Goal: Task Accomplishment & Management: Use online tool/utility

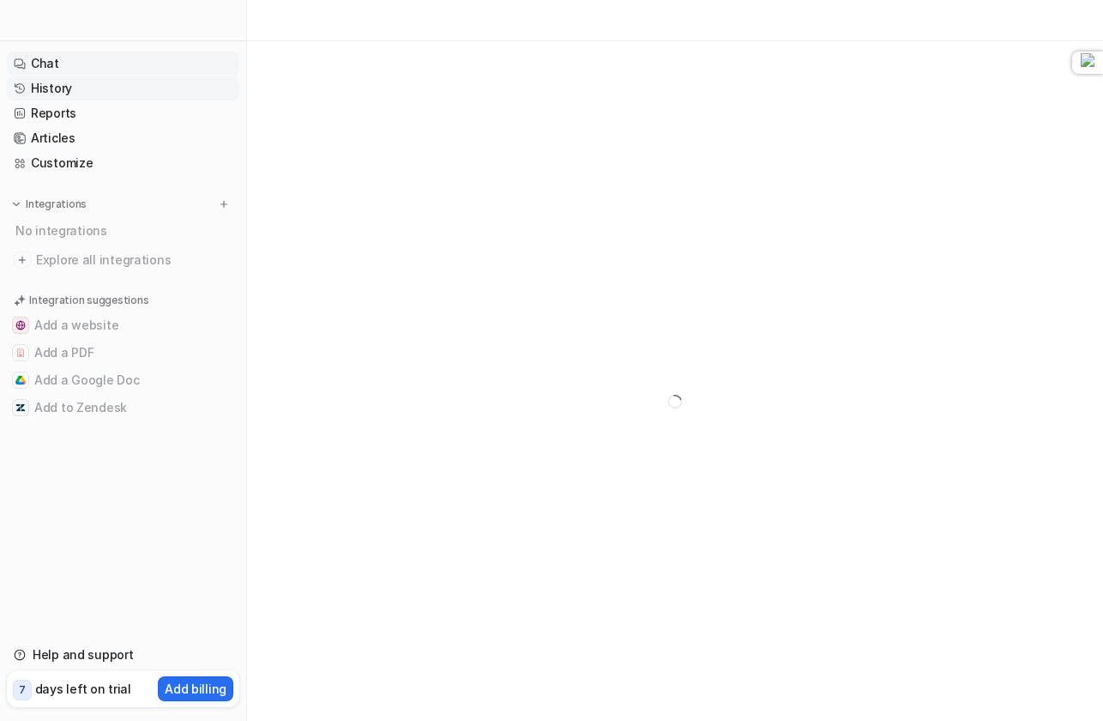
click at [114, 95] on link "History" at bounding box center [123, 88] width 232 height 24
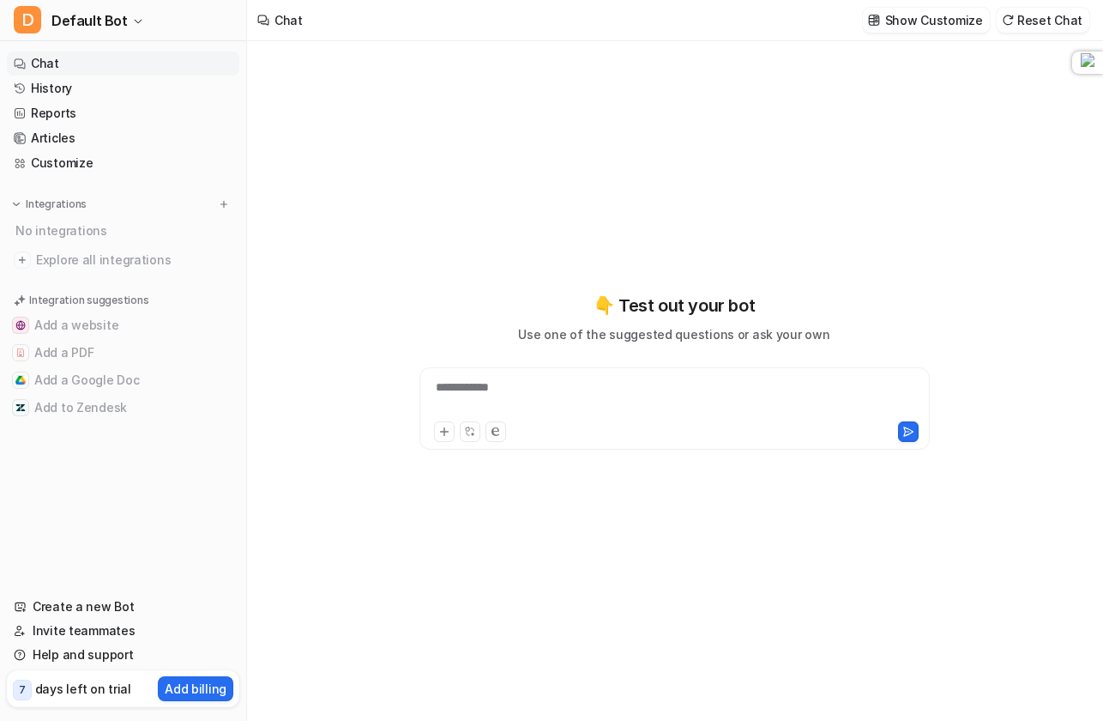
type textarea "**********"
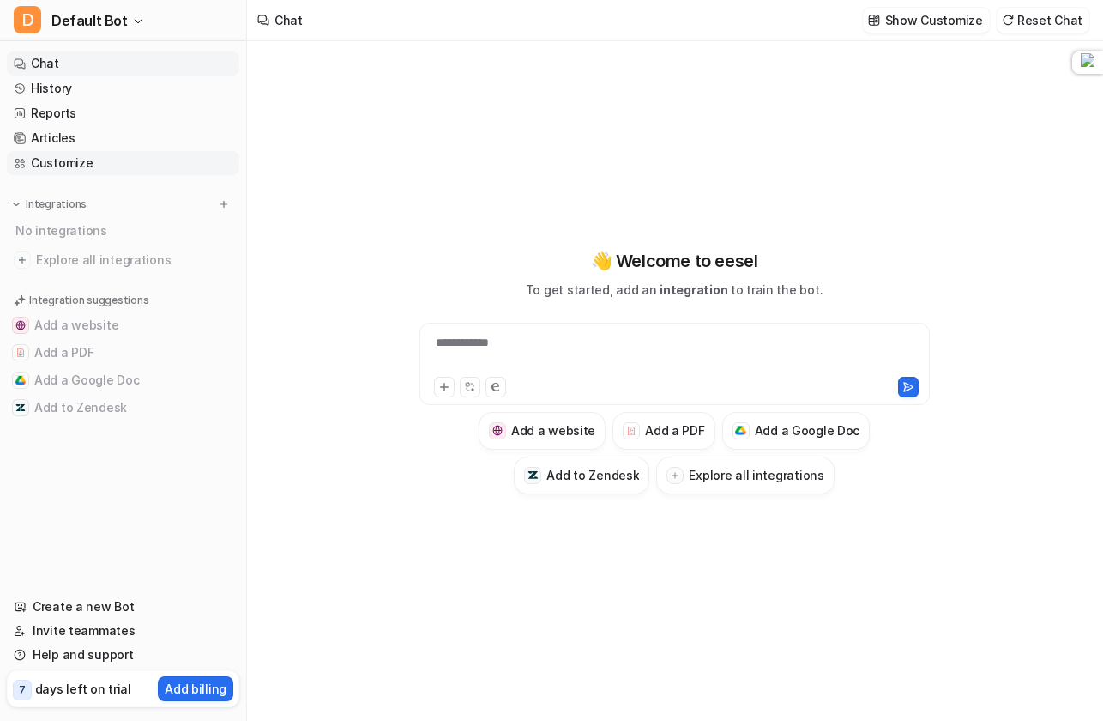
click at [74, 165] on link "Customize" at bounding box center [123, 163] width 232 height 24
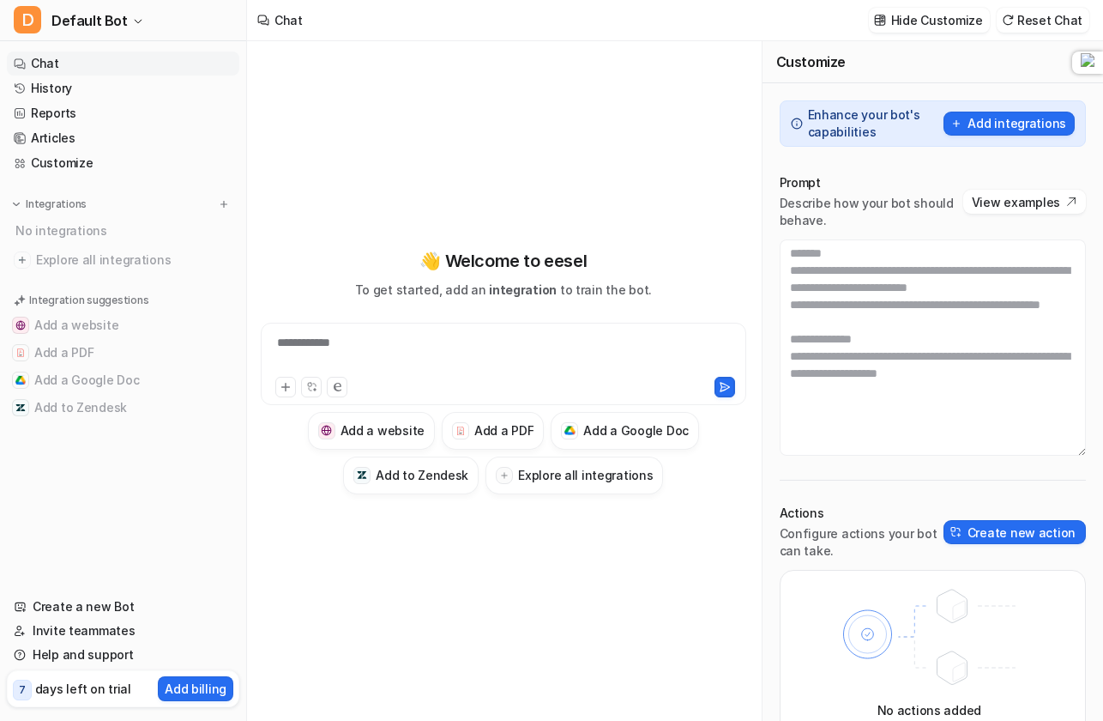
scroll to position [49, 0]
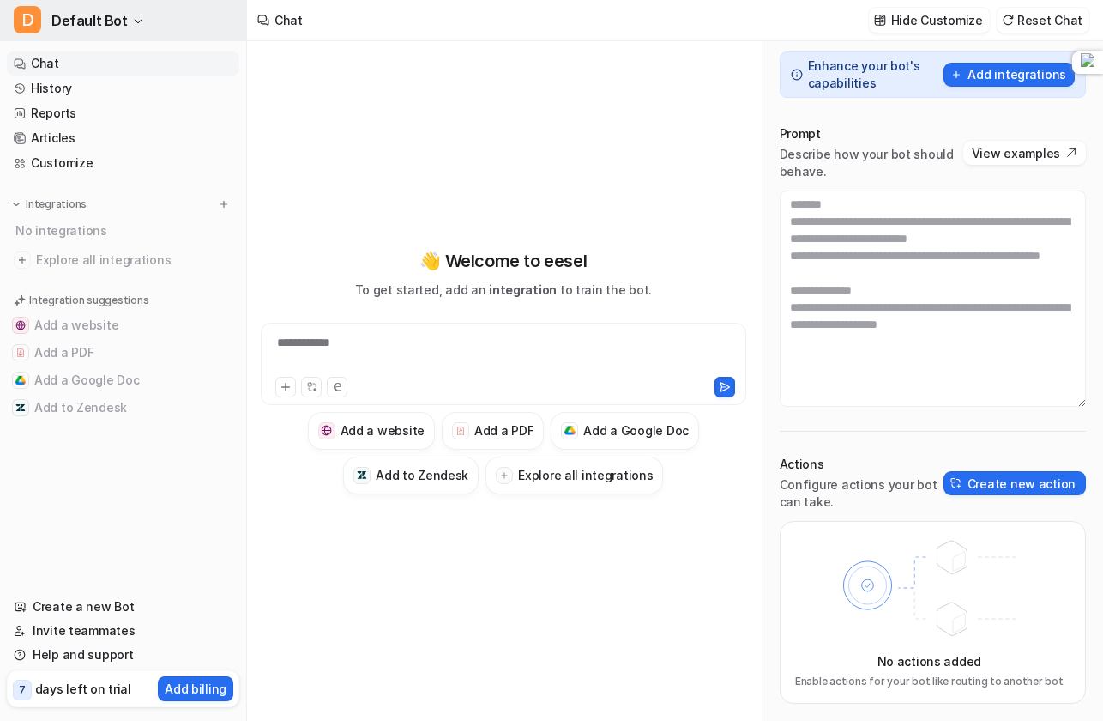
click at [112, 26] on span "Default Bot" at bounding box center [89, 21] width 76 height 24
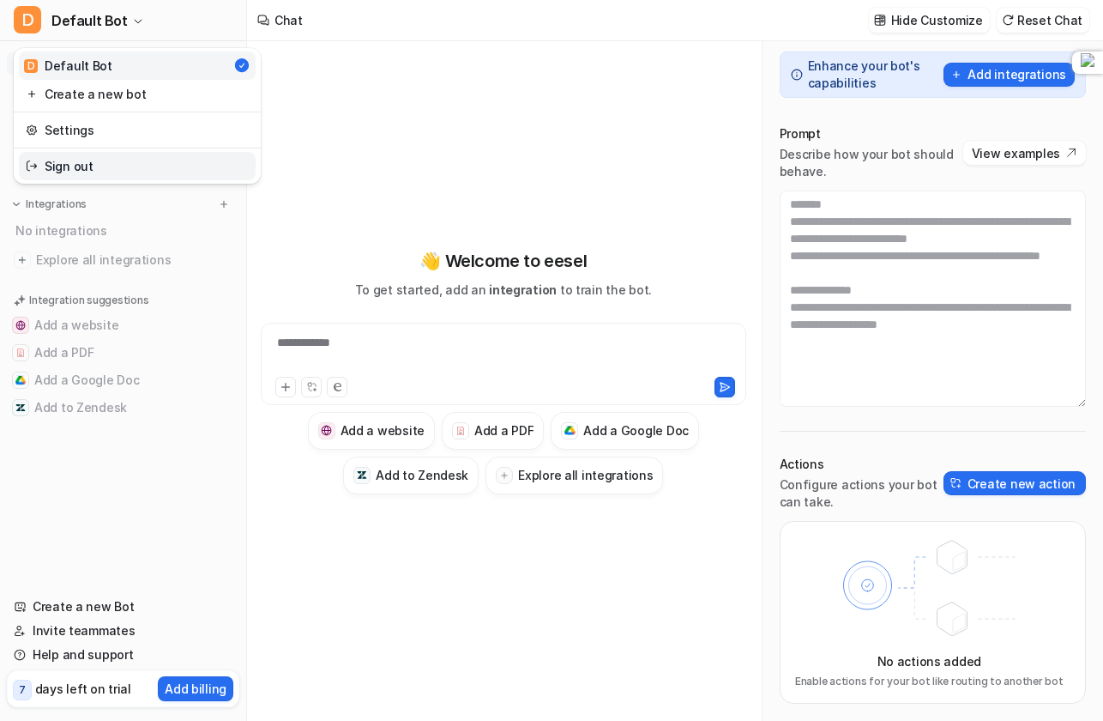
click at [81, 167] on link "Sign out" at bounding box center [137, 166] width 237 height 28
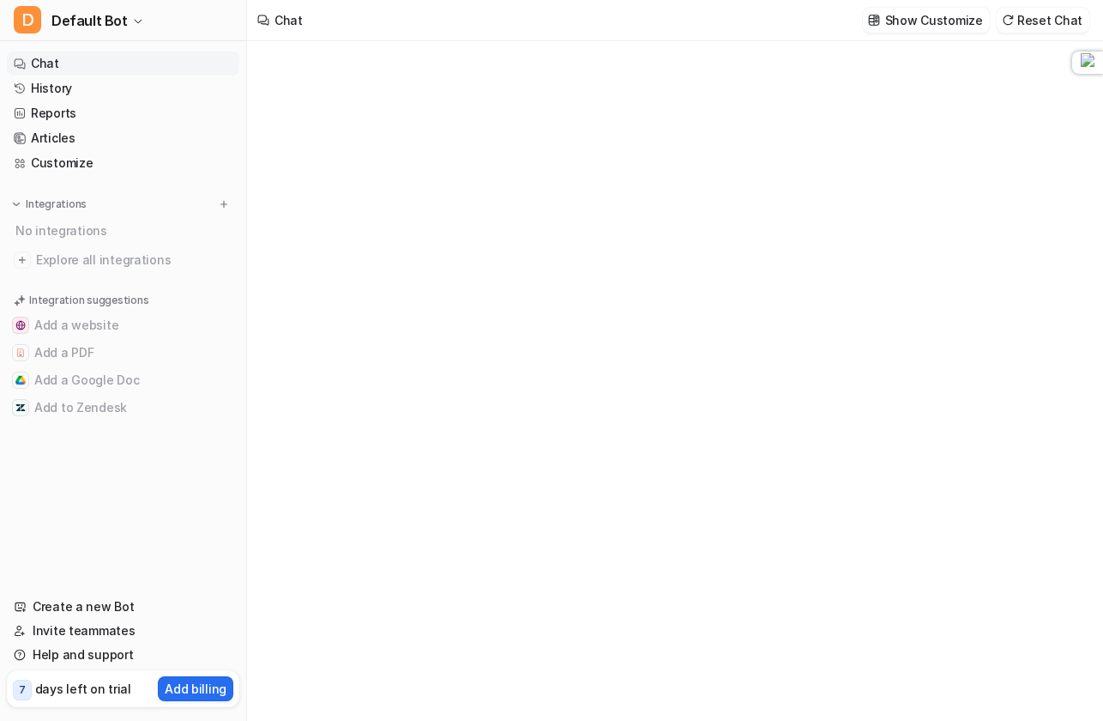
type textarea "**********"
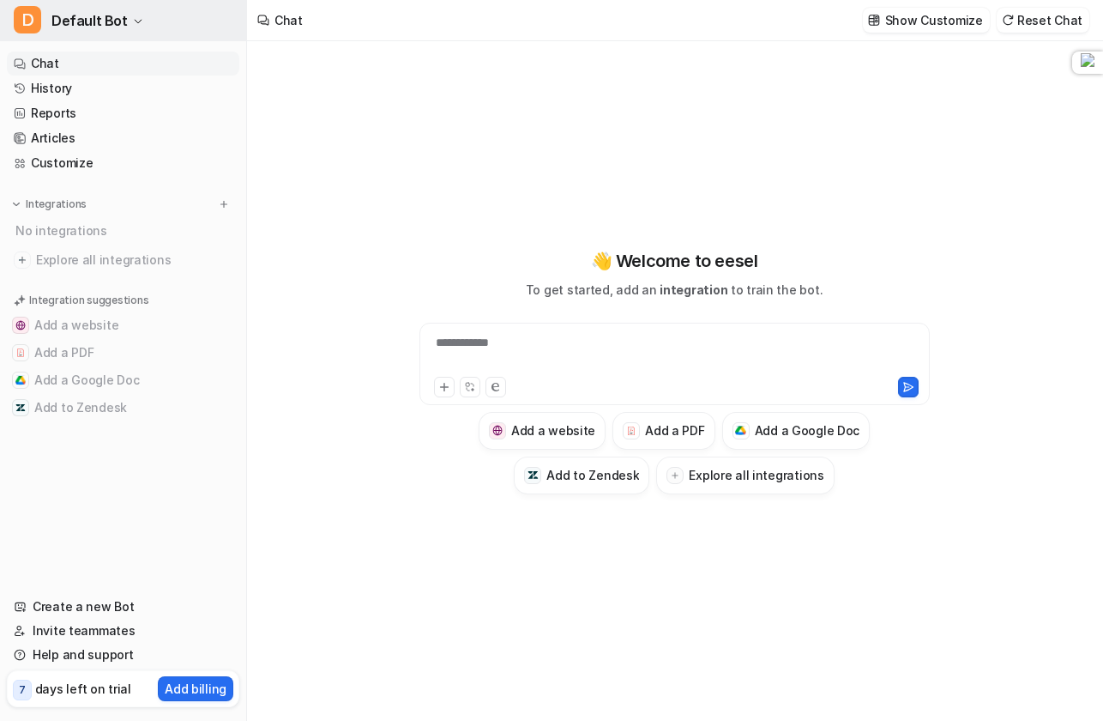
click at [118, 11] on span "Default Bot" at bounding box center [89, 21] width 76 height 24
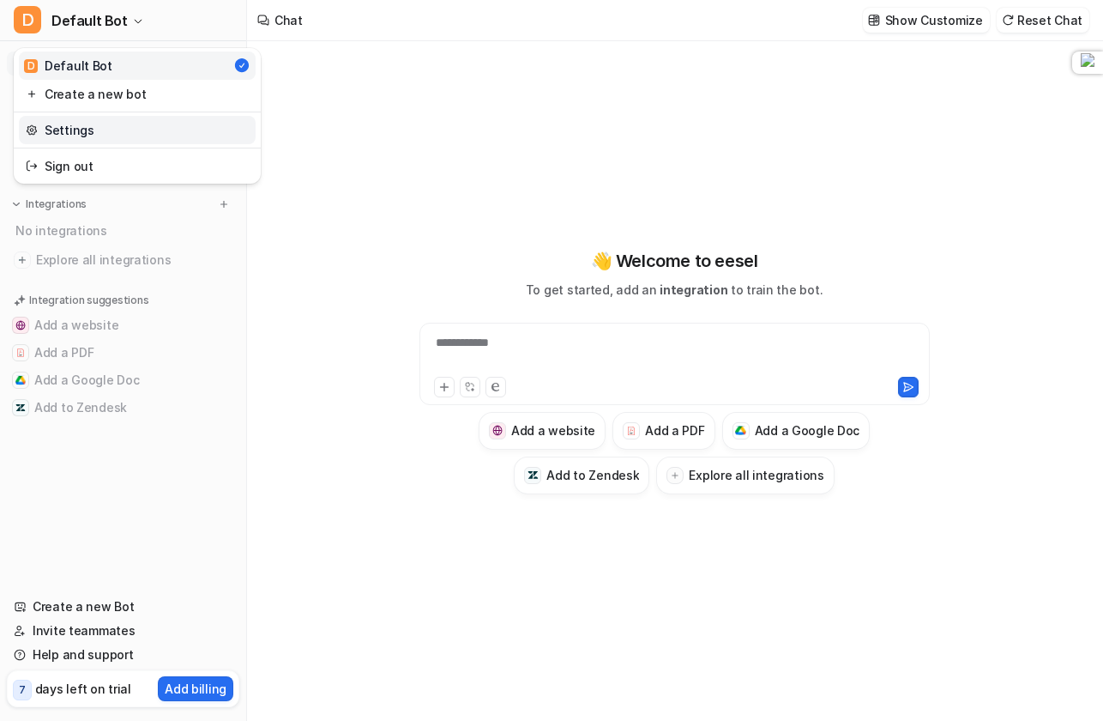
click at [93, 128] on link "Settings" at bounding box center [137, 130] width 237 height 28
click at [53, 206] on p "Integrations" at bounding box center [56, 204] width 61 height 14
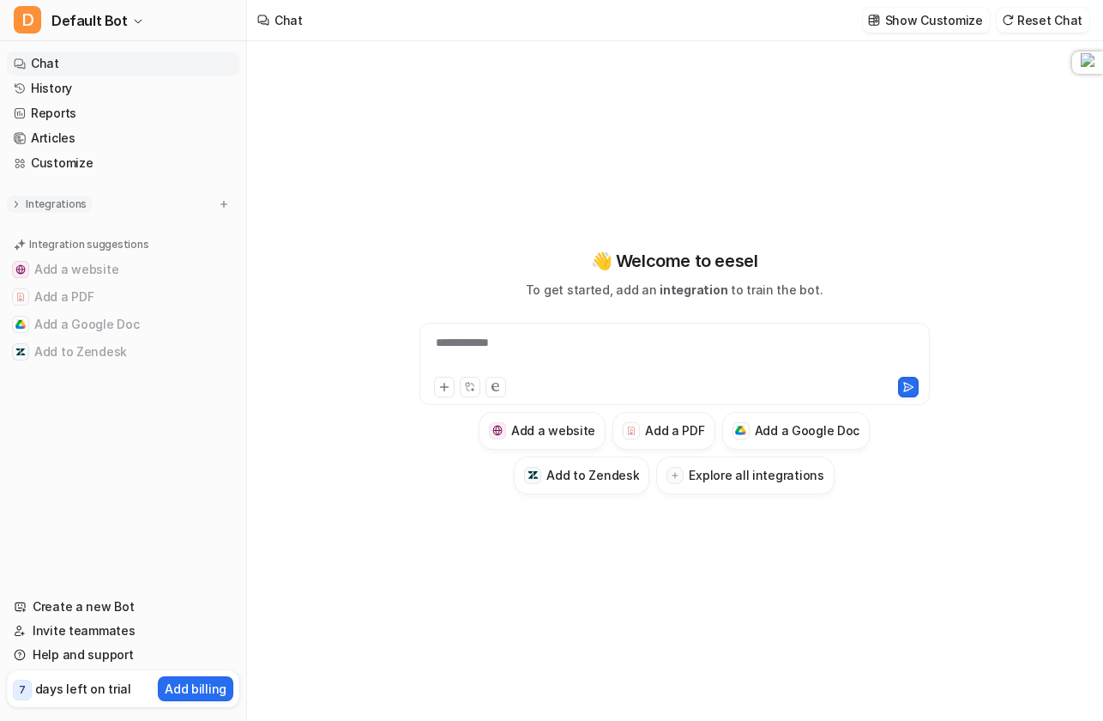
click at [53, 206] on p "Integrations" at bounding box center [56, 204] width 61 height 14
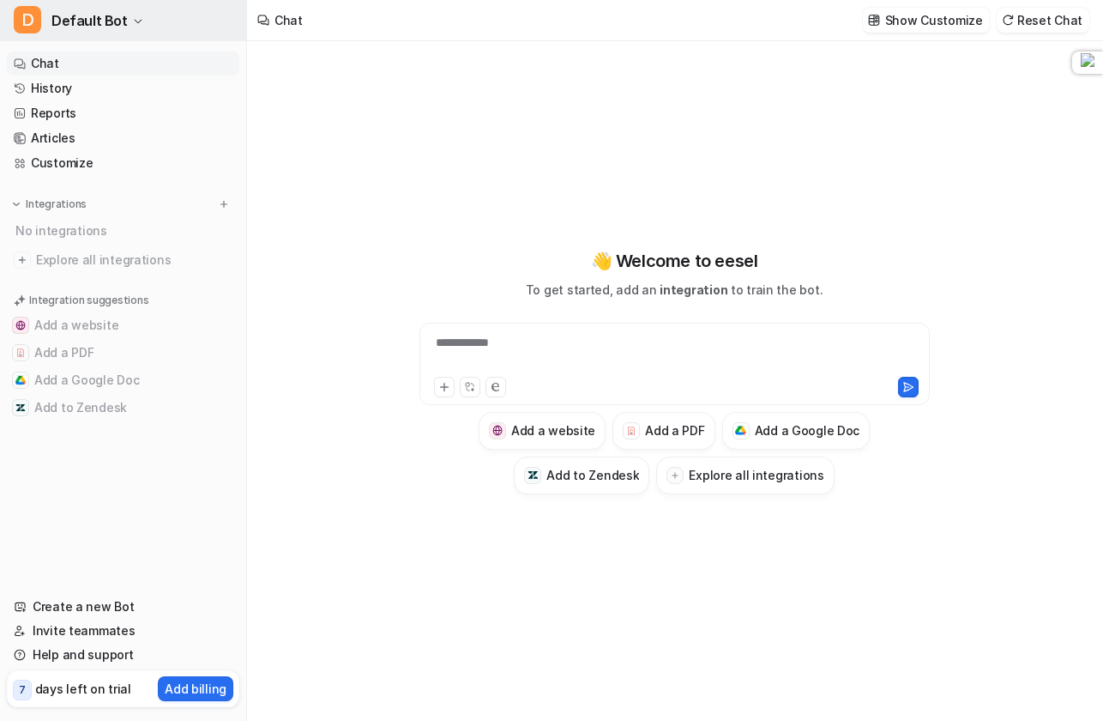
click at [96, 33] on button "D Default Bot" at bounding box center [123, 20] width 246 height 41
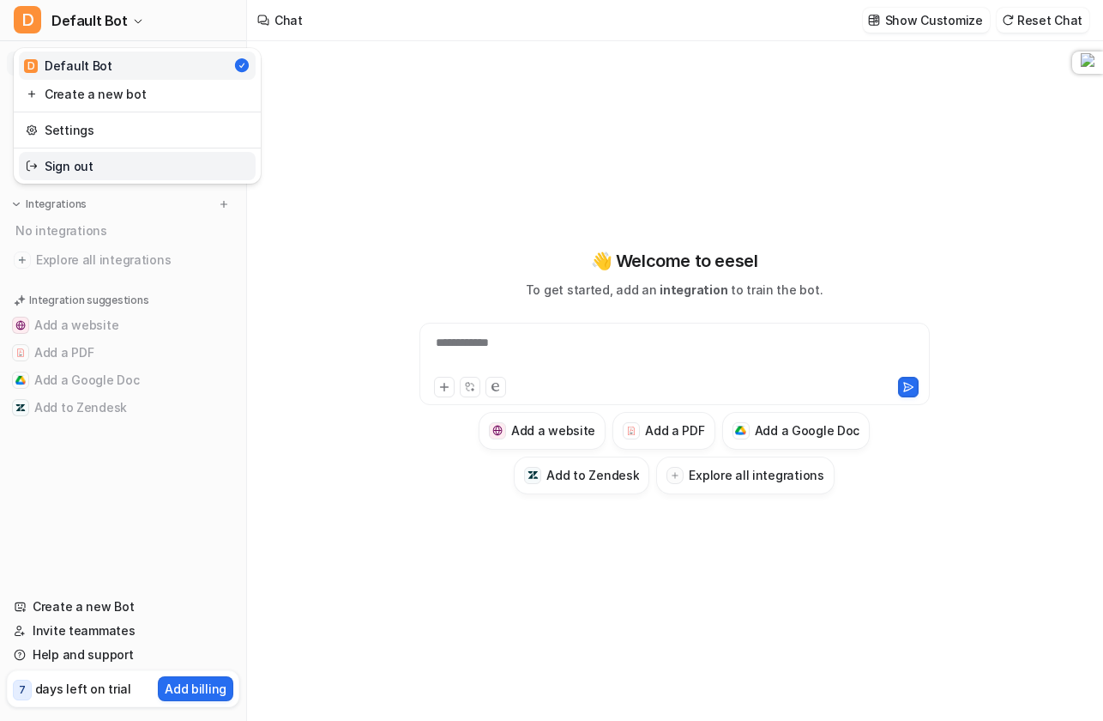
click at [81, 160] on link "Sign out" at bounding box center [137, 166] width 237 height 28
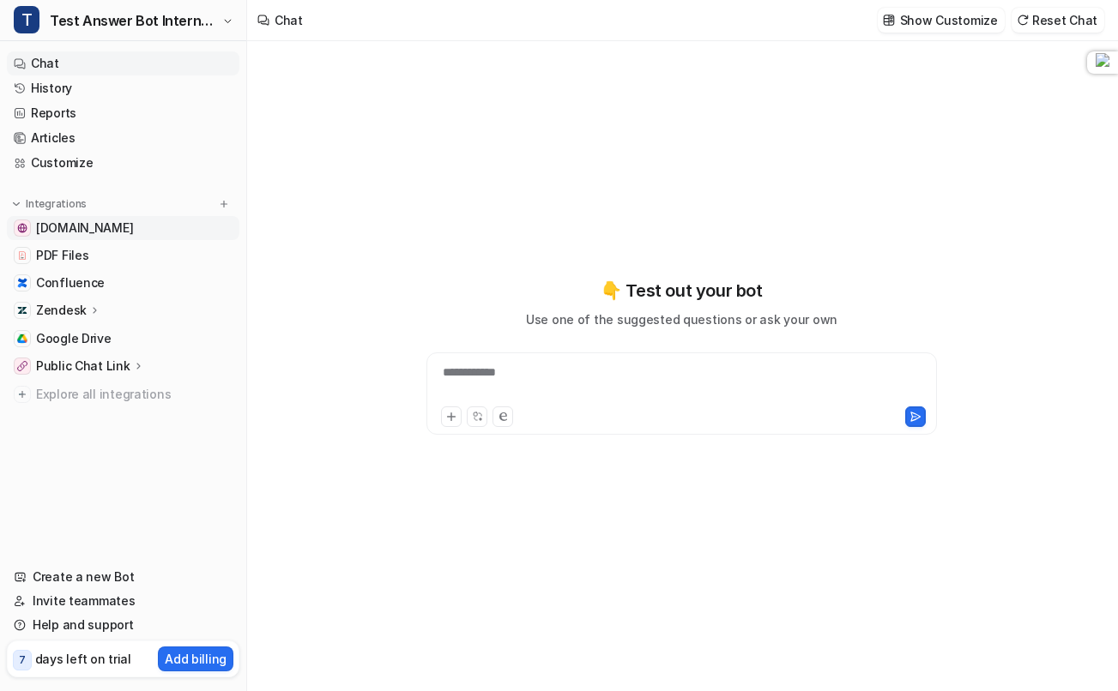
click at [131, 230] on span "[DOMAIN_NAME]" at bounding box center [84, 228] width 97 height 17
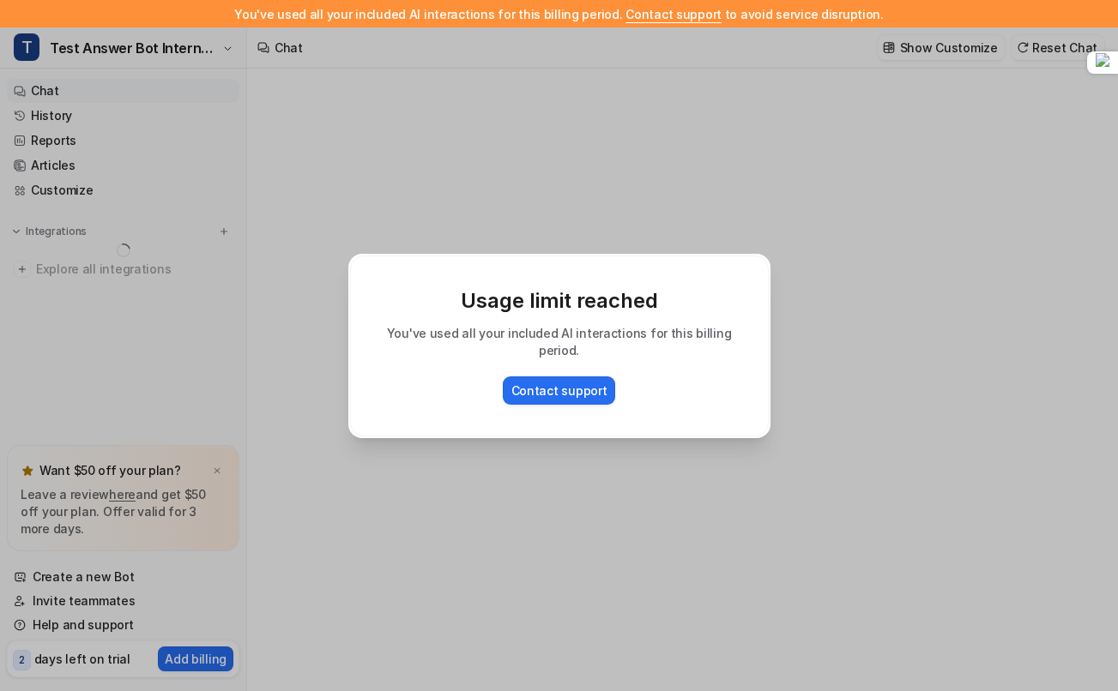
type textarea "**********"
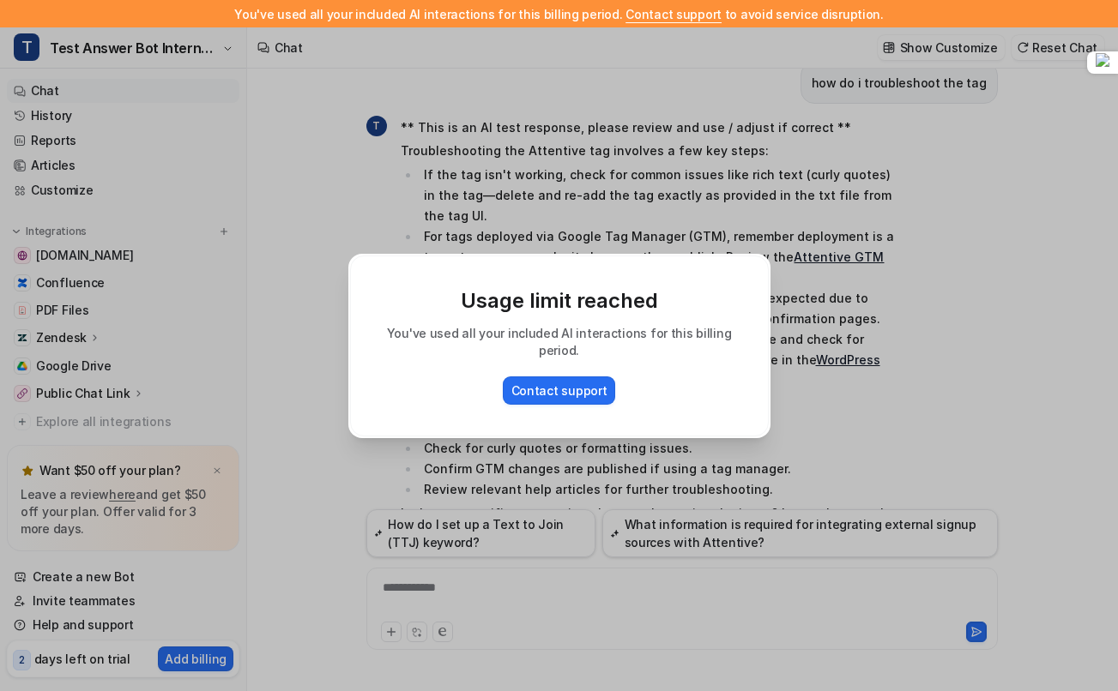
scroll to position [2765, 0]
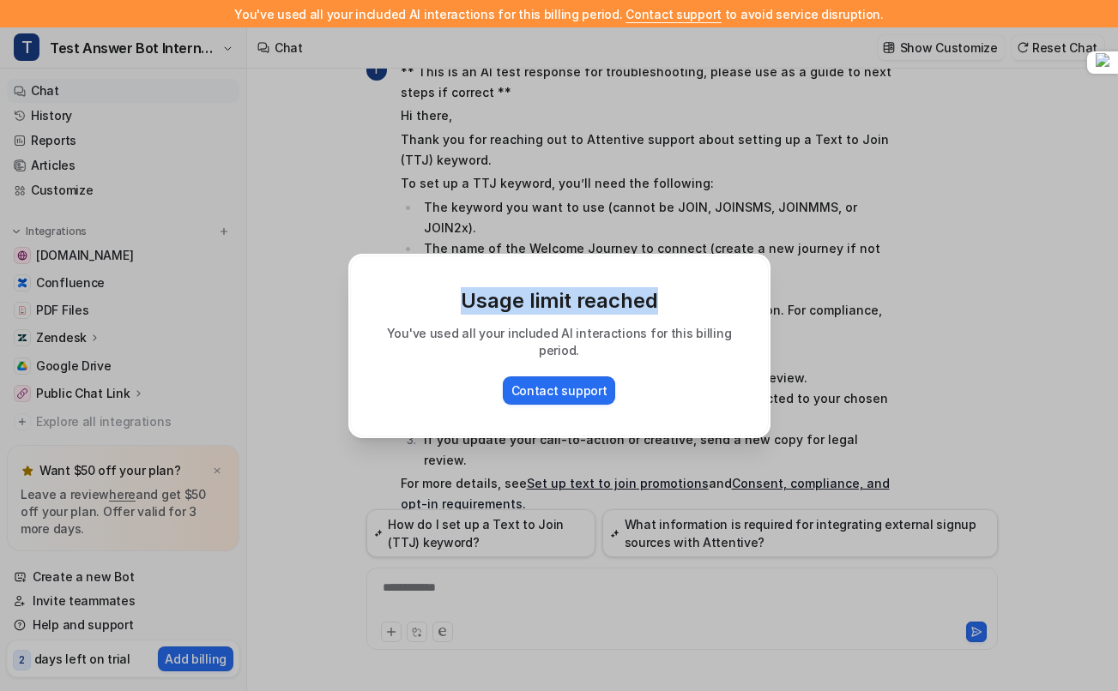
click at [944, 293] on div "Usage limit reached You've used all your included AI interactions for this bill…" at bounding box center [559, 345] width 1118 height 691
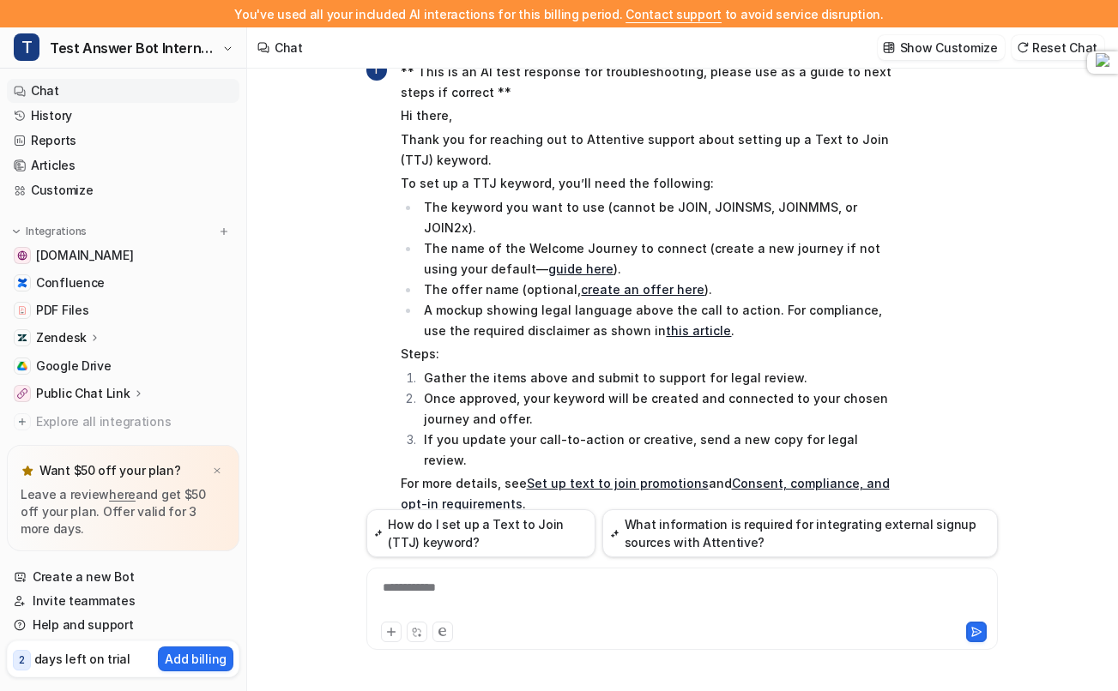
scroll to position [0, 0]
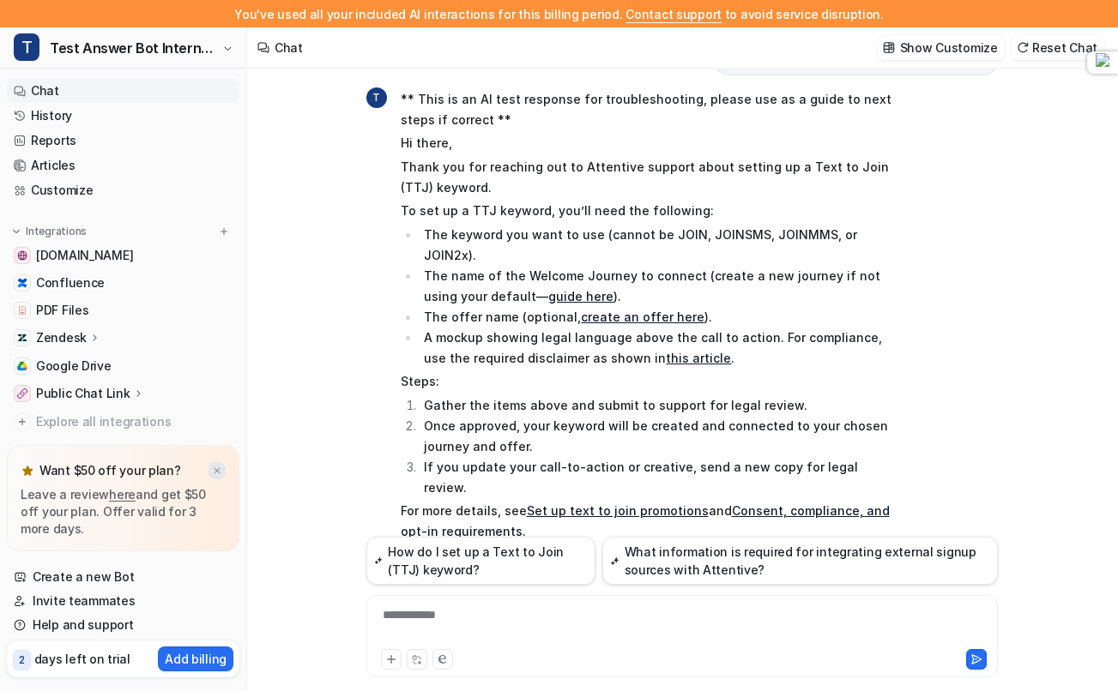
click at [213, 470] on img at bounding box center [217, 471] width 10 height 11
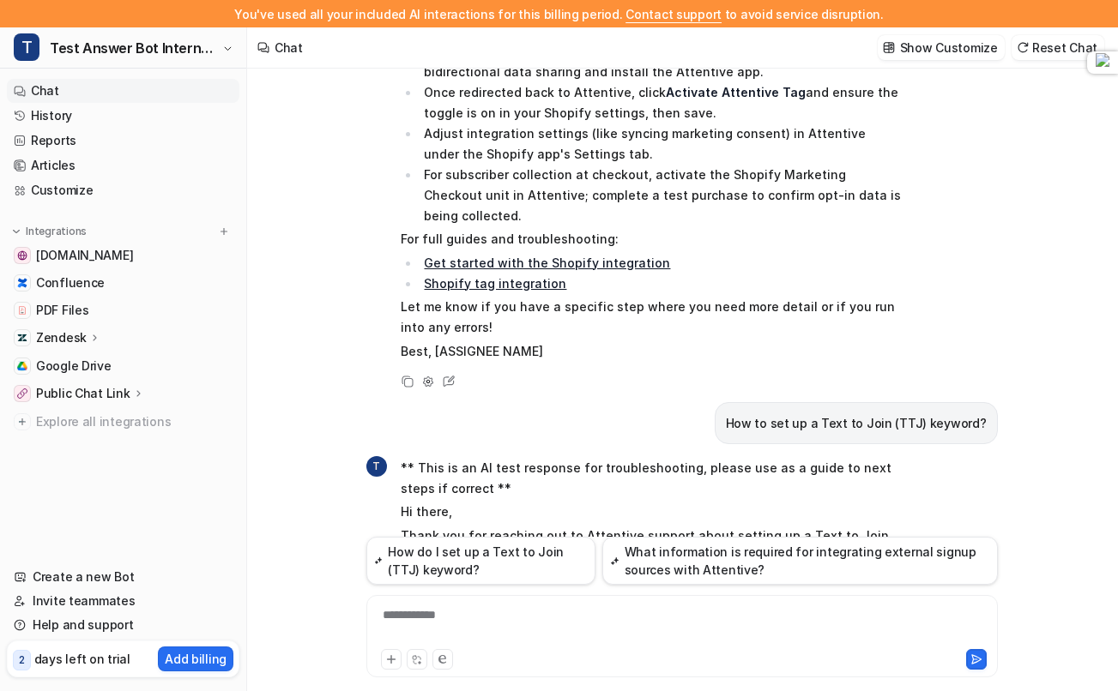
scroll to position [2380, 0]
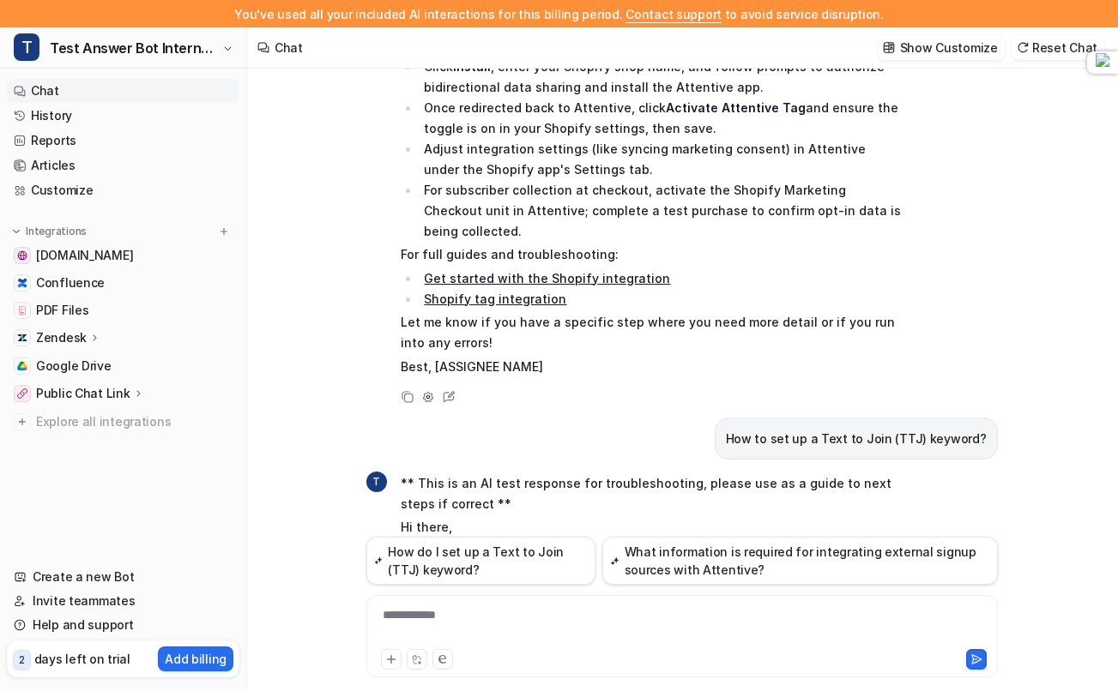
click at [370, 472] on span "T" at bounding box center [376, 482] width 21 height 21
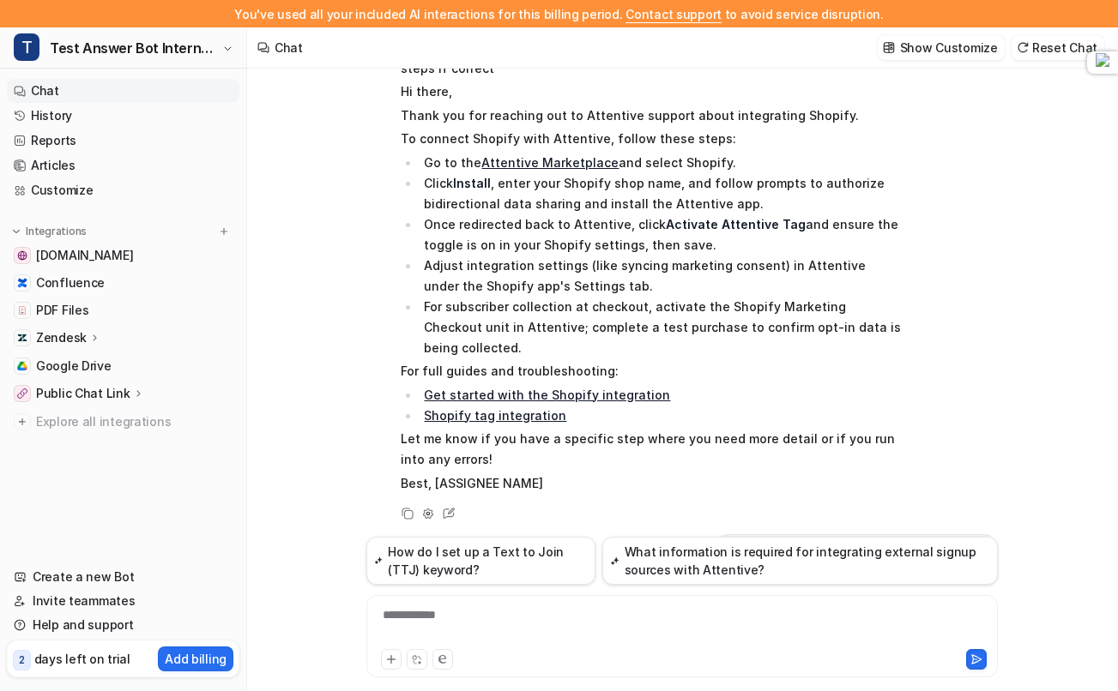
scroll to position [2382, 0]
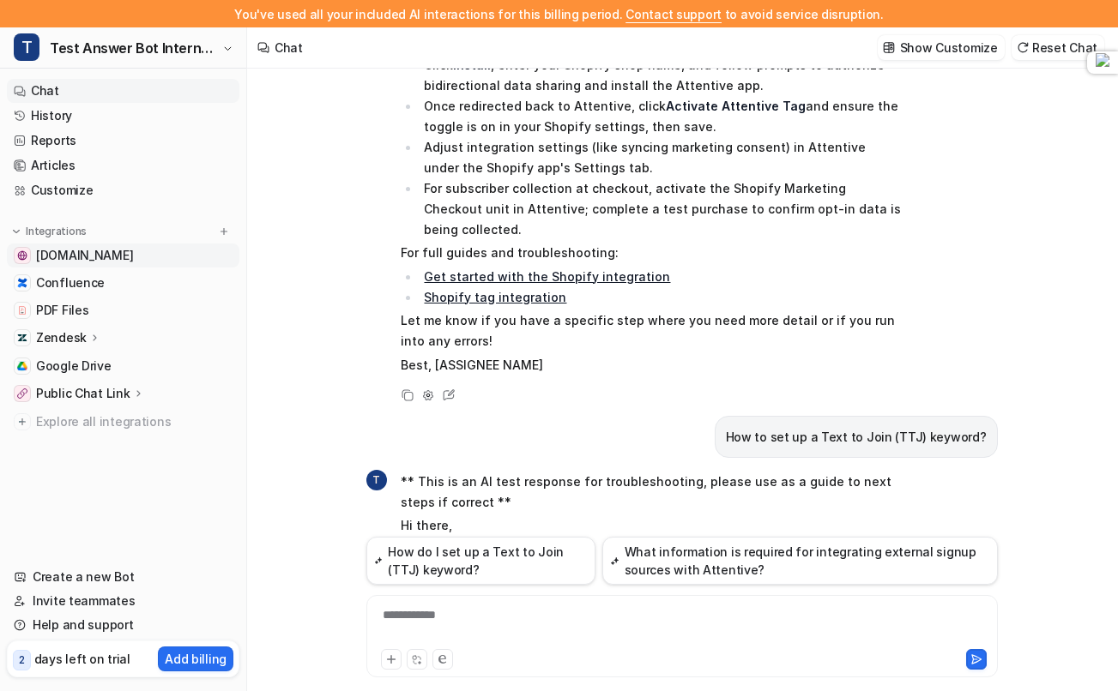
click at [81, 262] on span "[DOMAIN_NAME]" at bounding box center [84, 255] width 97 height 17
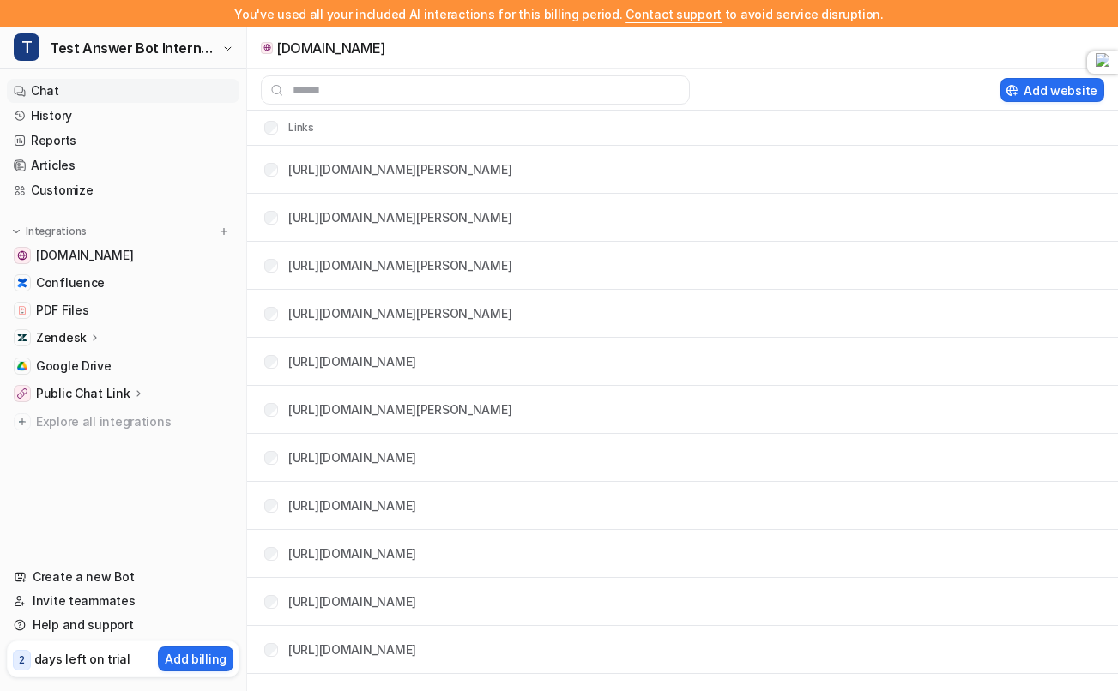
click at [68, 93] on link "Chat" at bounding box center [123, 91] width 232 height 24
click at [69, 189] on link "Customize" at bounding box center [123, 190] width 232 height 24
click at [76, 194] on link "Customize" at bounding box center [123, 190] width 232 height 24
click at [43, 93] on link "Chat" at bounding box center [123, 91] width 232 height 24
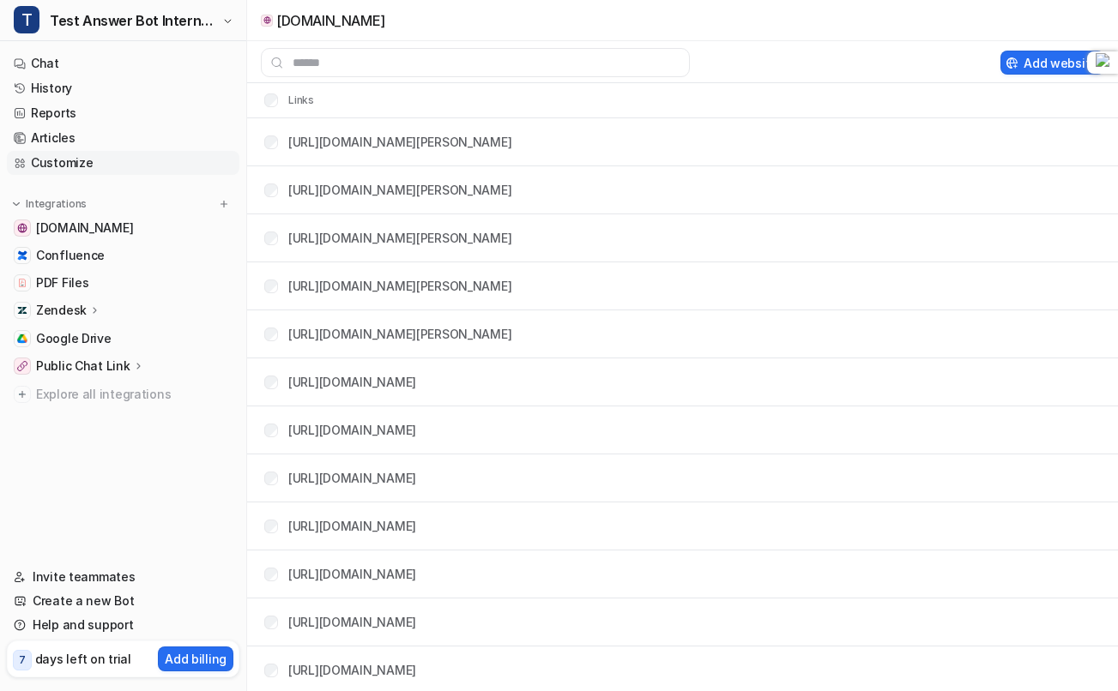
click at [64, 165] on link "Customize" at bounding box center [123, 163] width 232 height 24
click at [85, 159] on link "Customize" at bounding box center [123, 163] width 232 height 24
click at [37, 162] on link "Customize" at bounding box center [123, 163] width 232 height 24
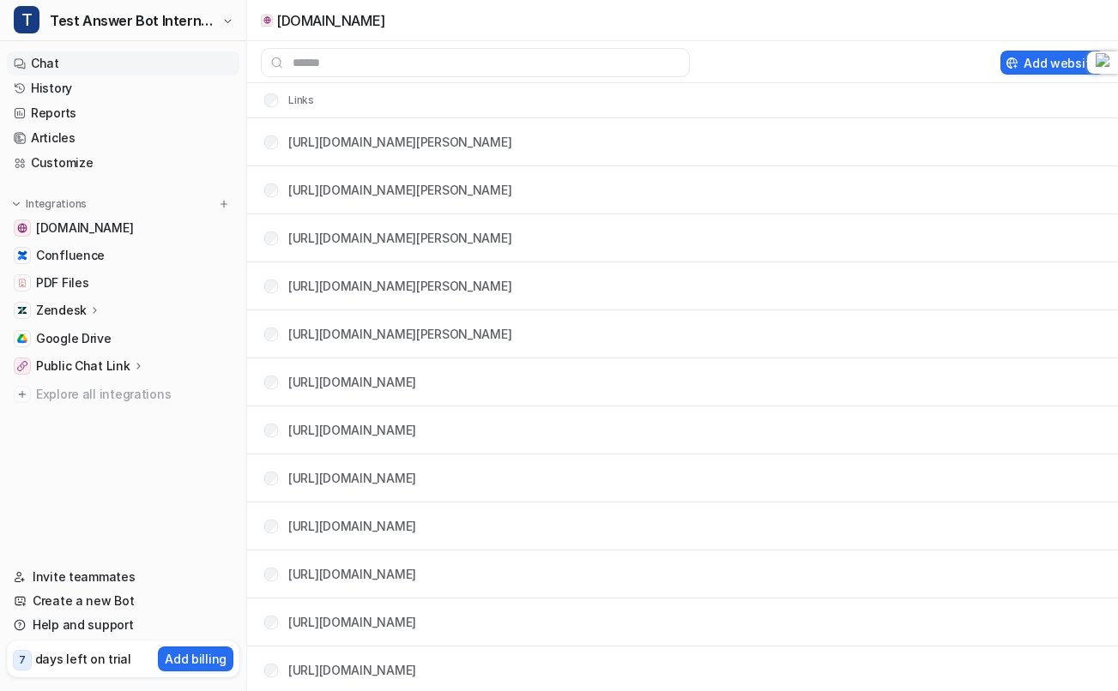
click at [100, 65] on link "Chat" at bounding box center [123, 63] width 232 height 24
click at [56, 58] on link "Chat" at bounding box center [123, 63] width 232 height 24
click at [27, 21] on span "T" at bounding box center [27, 19] width 26 height 27
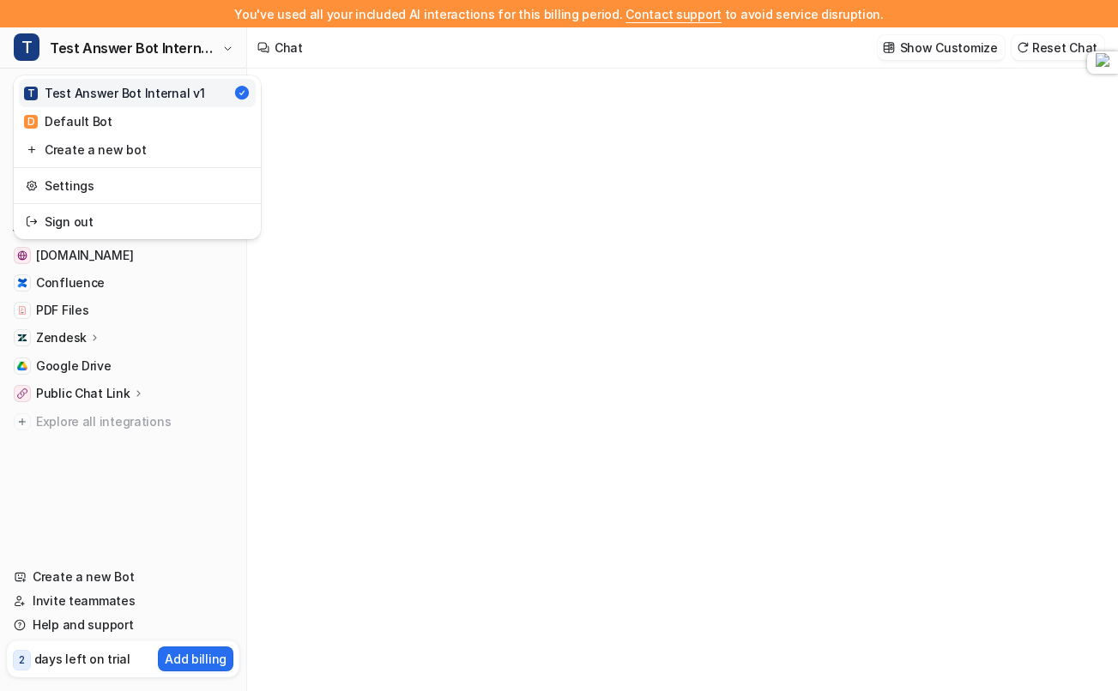
type textarea "**********"
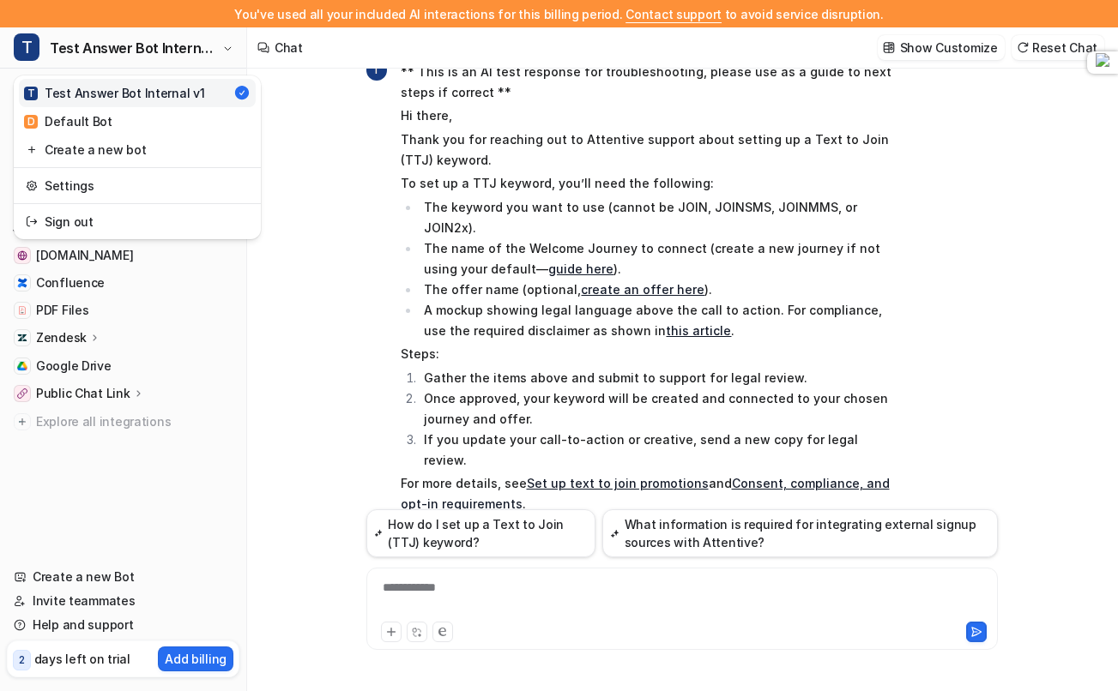
click at [112, 486] on div "T Test Answer Bot Internal v1 T Test Answer Bot Internal v1 D Default Bot Creat…" at bounding box center [123, 359] width 247 height 664
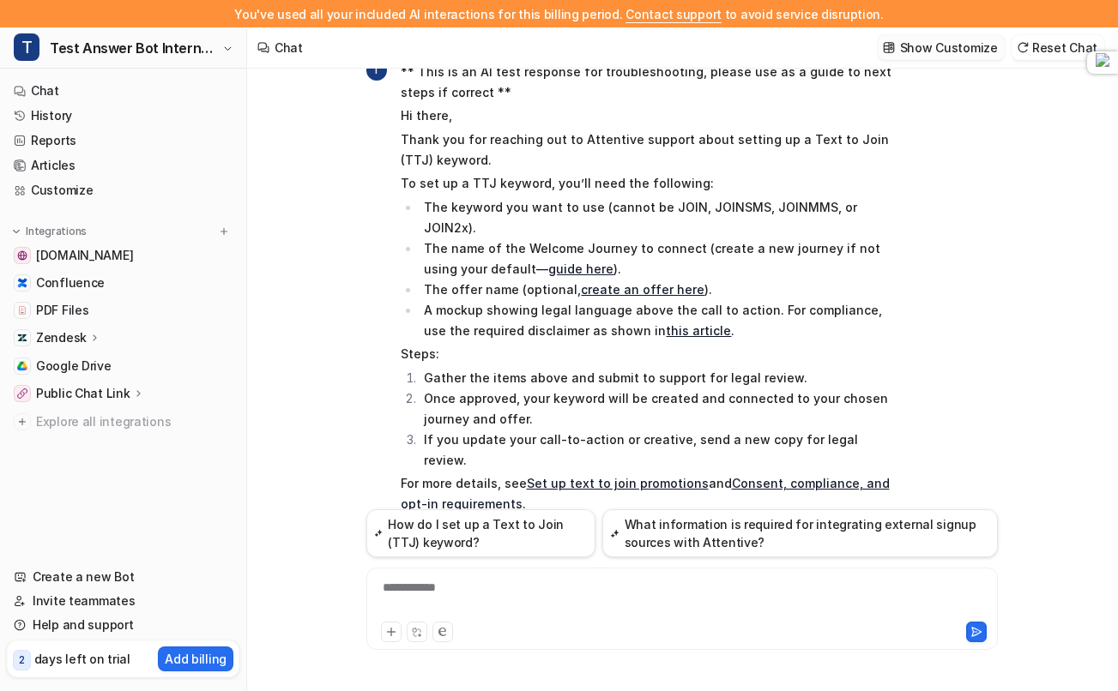
click at [951, 41] on p "Show Customize" at bounding box center [949, 48] width 98 height 18
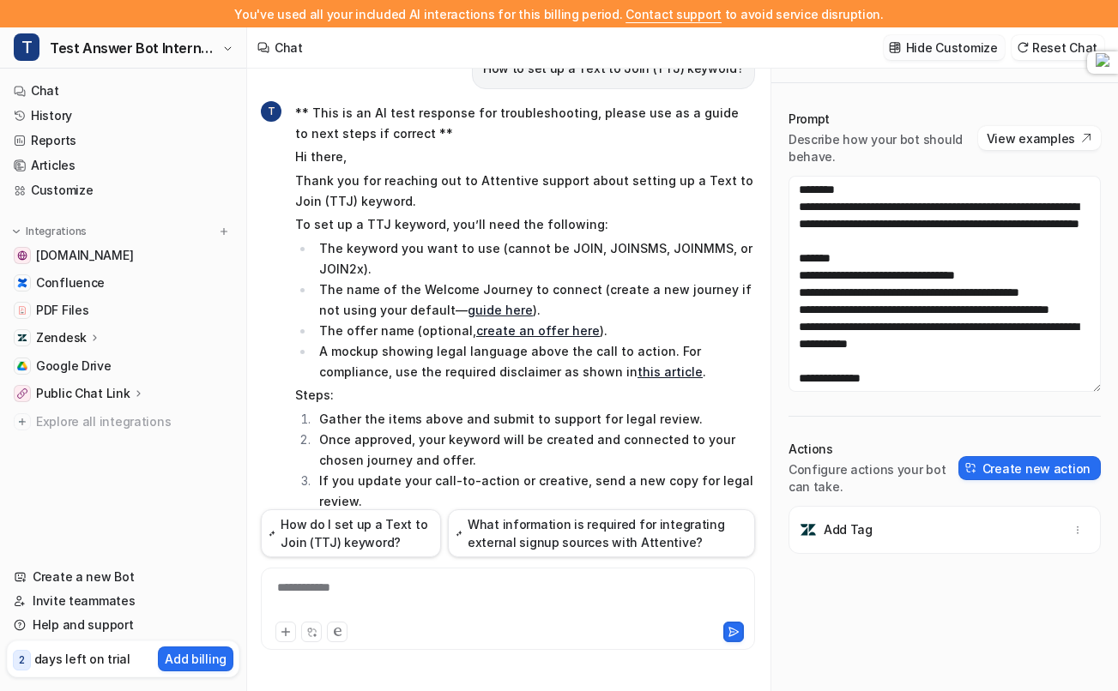
scroll to position [2868, 0]
